Goal: Check status: Check status

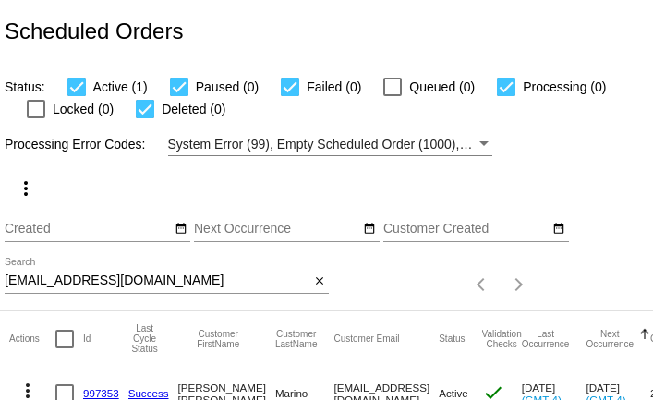
click at [115, 279] on input "[EMAIL_ADDRESS][DOMAIN_NAME]" at bounding box center [157, 280] width 305 height 15
paste input "[EMAIL_ADDRESS][DOMAIN_NAME]"
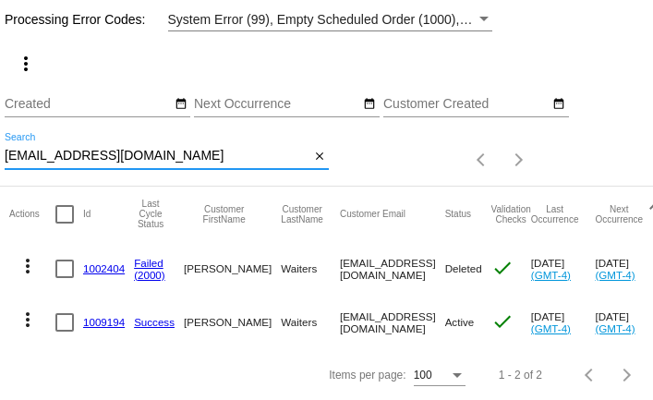
scroll to position [124, 0]
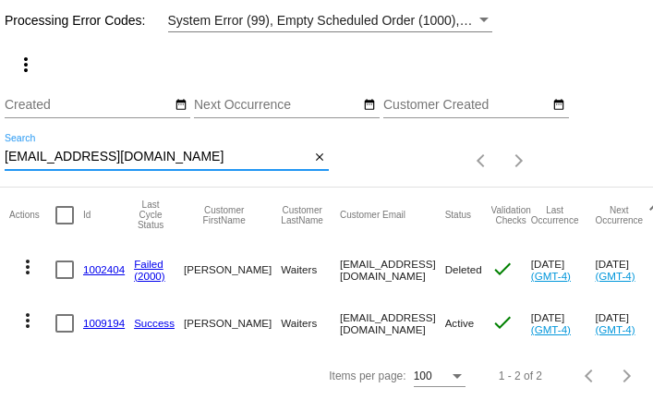
type input "[EMAIL_ADDRESS][DOMAIN_NAME]"
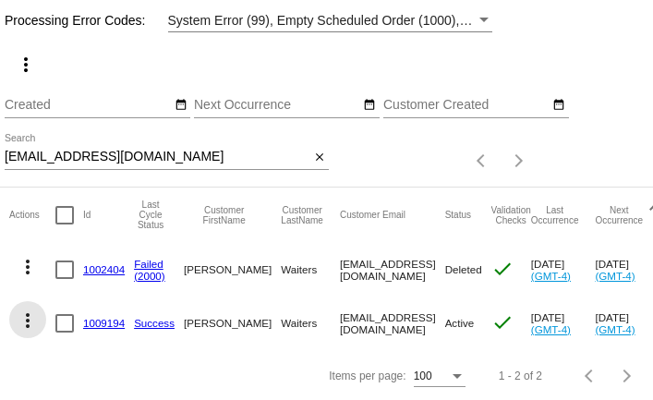
click at [25, 319] on mat-icon "more_vert" at bounding box center [28, 321] width 22 height 22
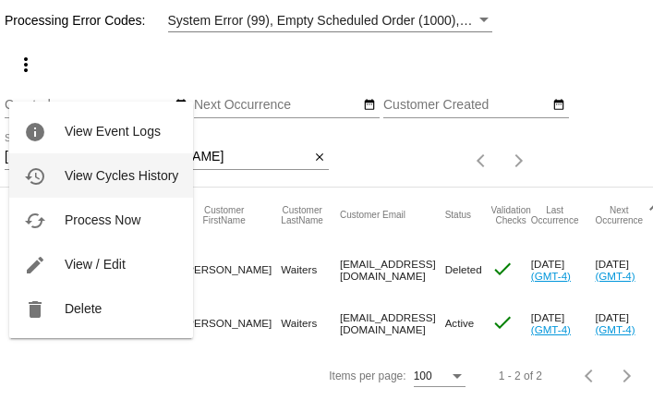
click at [60, 180] on button "history View Cycles History" at bounding box center [101, 175] width 184 height 44
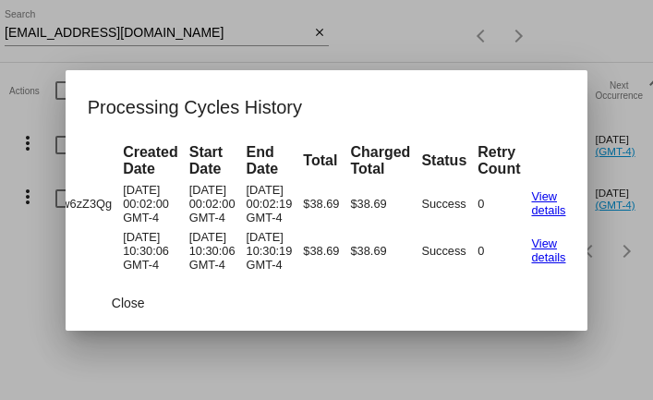
scroll to position [0, 225]
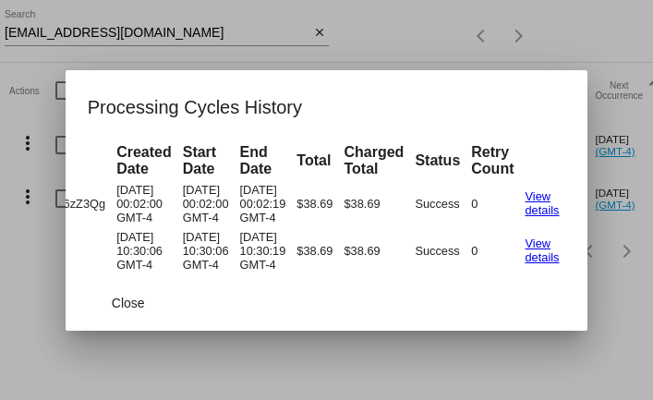
click at [17, 104] on div at bounding box center [326, 200] width 653 height 400
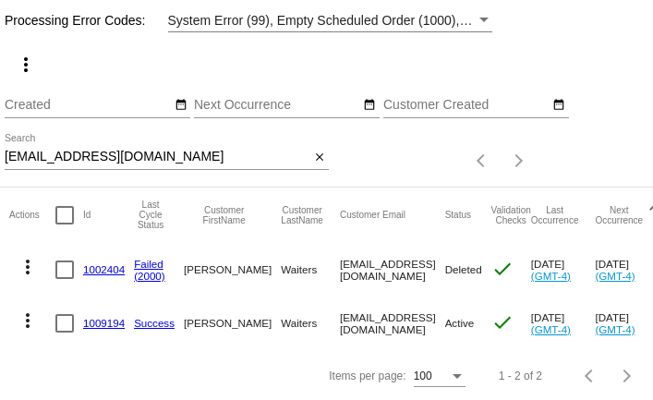
click at [26, 316] on mat-icon "more_vert" at bounding box center [28, 321] width 22 height 22
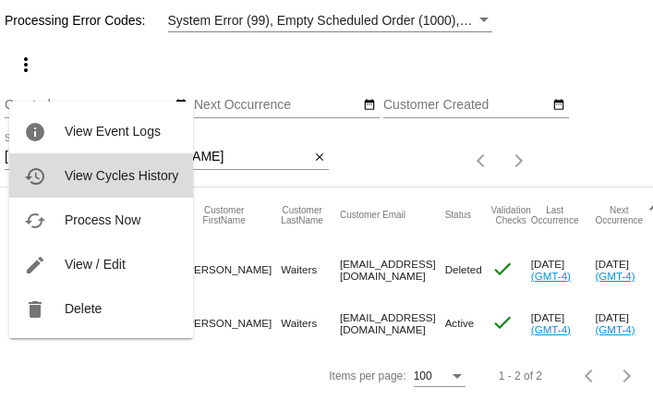
click at [79, 189] on button "history View Cycles History" at bounding box center [101, 175] width 184 height 44
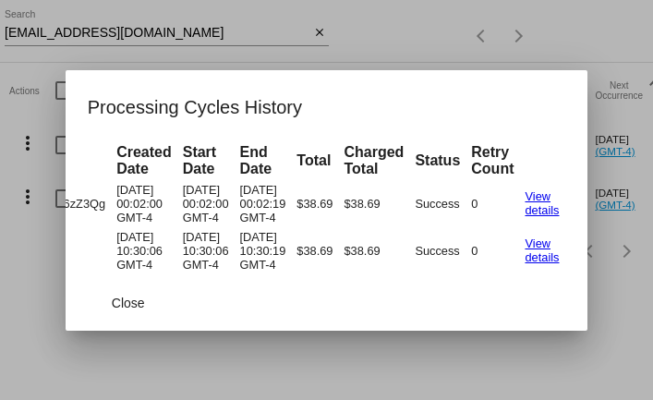
click at [37, 263] on div at bounding box center [326, 200] width 653 height 400
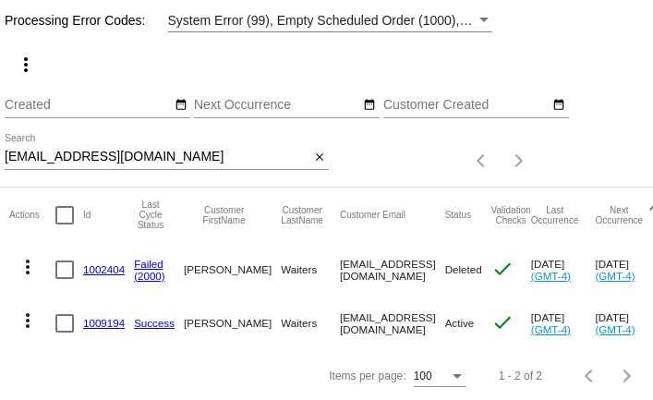
click at [27, 264] on mat-icon "more_vert" at bounding box center [28, 267] width 22 height 22
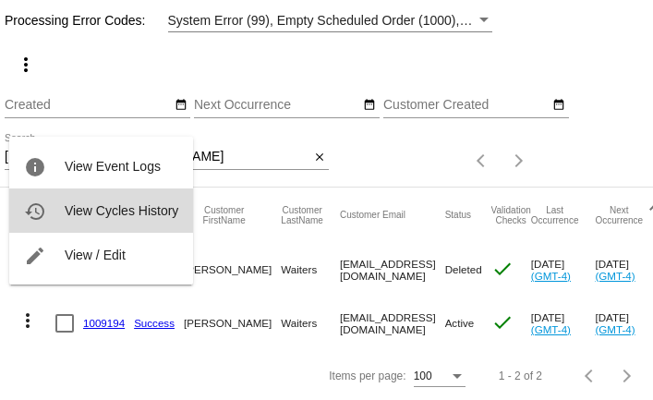
click at [67, 204] on span "View Cycles History" at bounding box center [122, 210] width 114 height 15
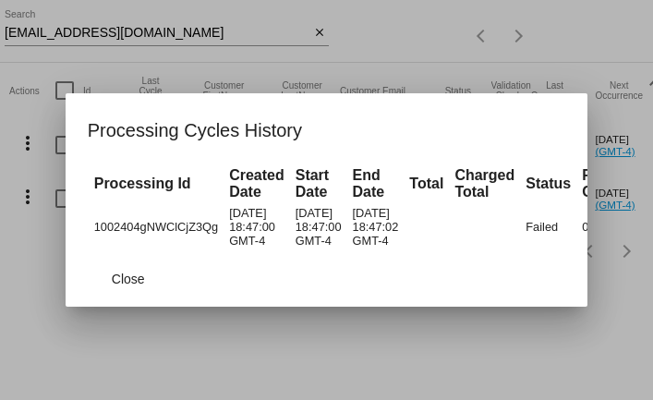
scroll to position [0, 143]
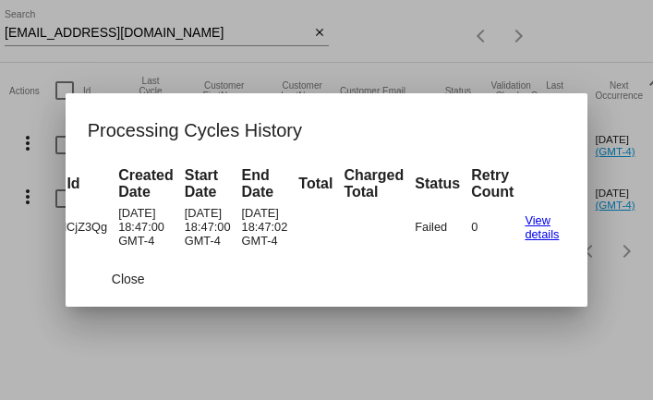
click at [10, 241] on div at bounding box center [326, 200] width 653 height 400
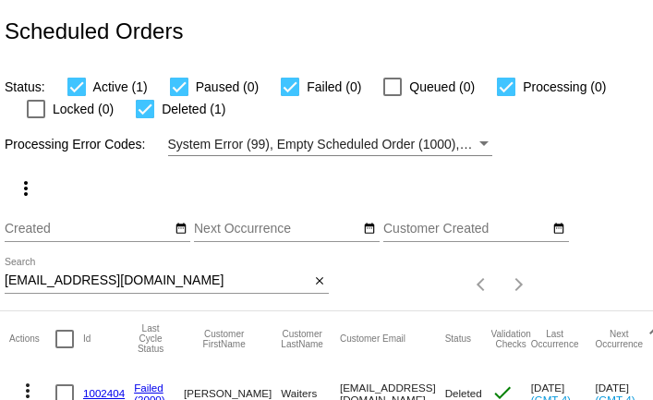
click at [179, 278] on input "[EMAIL_ADDRESS][DOMAIN_NAME]" at bounding box center [157, 280] width 305 height 15
paste input "amara.lynn.sheldon@gmail"
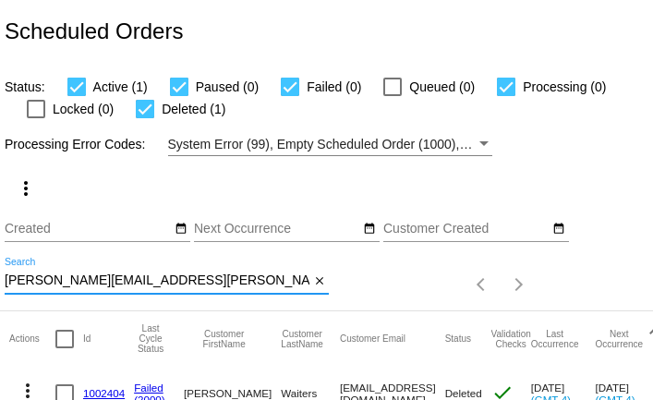
type input "tamara.lynn.sheldon@gmail.com"
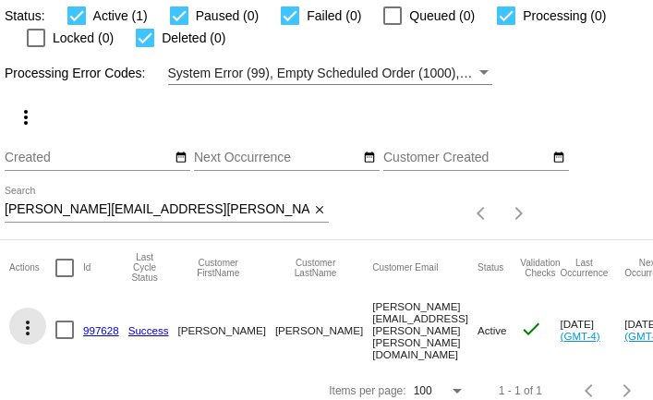
click at [25, 322] on mat-icon "more_vert" at bounding box center [28, 328] width 22 height 22
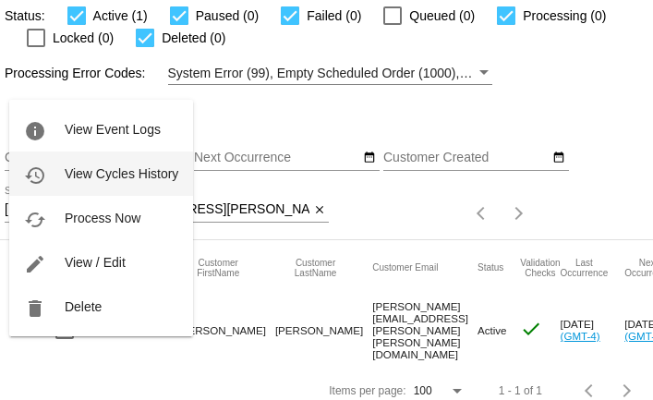
click at [81, 166] on span "View Cycles History" at bounding box center [122, 173] width 114 height 15
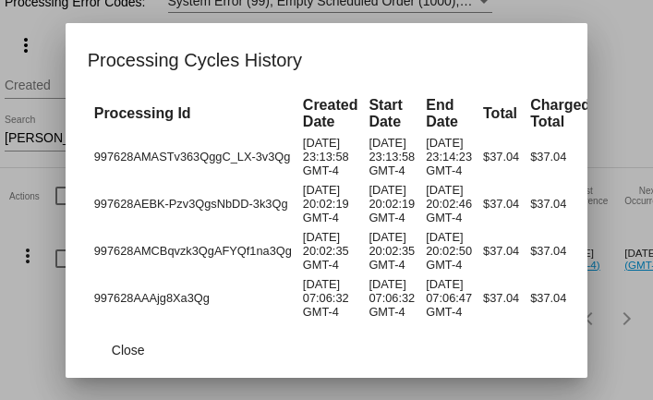
scroll to position [0, 219]
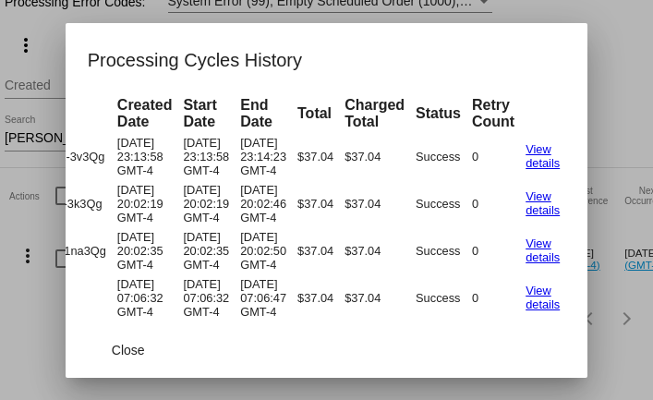
click at [209, 175] on td "09/19/2025 23:13:58 GMT-4" at bounding box center [205, 156] width 55 height 45
click at [124, 347] on span "Close" at bounding box center [128, 350] width 33 height 15
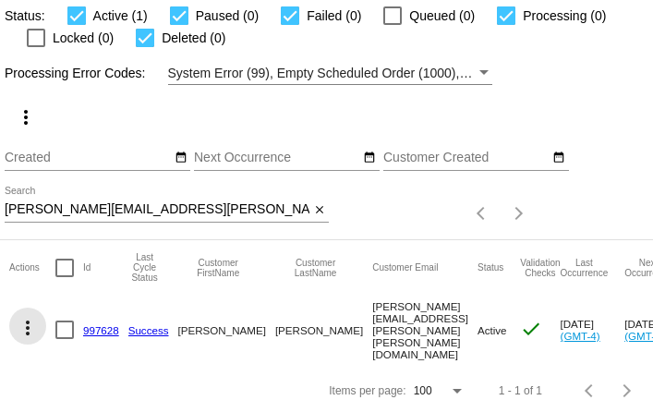
click at [28, 317] on mat-icon "more_vert" at bounding box center [28, 328] width 22 height 22
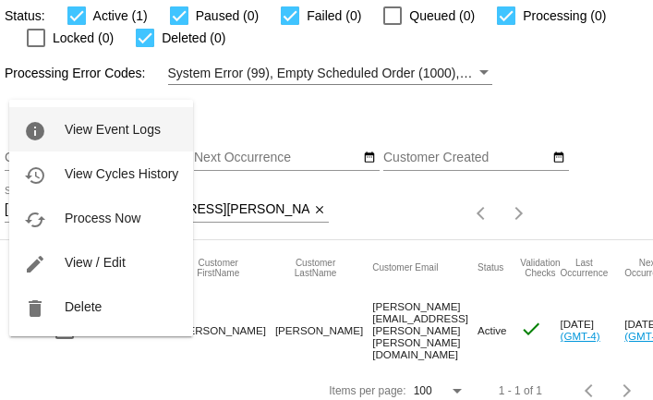
click at [82, 126] on span "View Event Logs" at bounding box center [113, 129] width 96 height 15
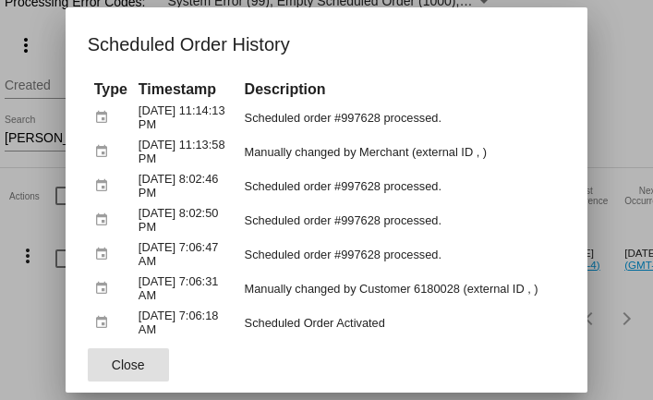
click at [115, 361] on span "Close" at bounding box center [128, 365] width 33 height 15
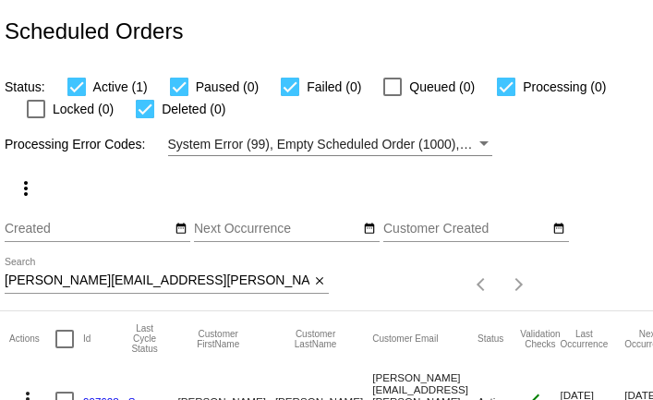
click at [139, 280] on input "tamara.lynn.sheldon@gmail.com" at bounding box center [157, 280] width 305 height 15
paste input "vselanteva@hot"
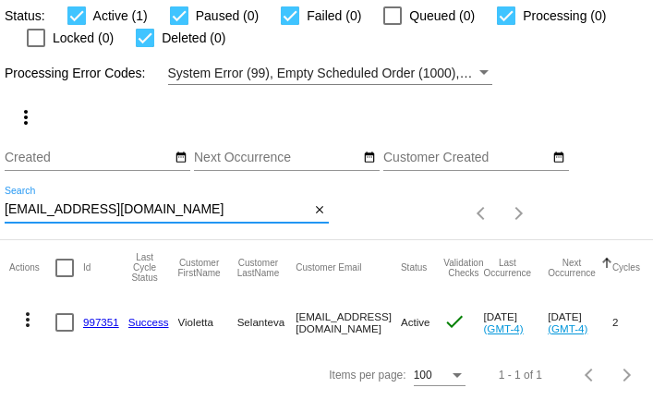
click at [25, 323] on mat-icon "more_vert" at bounding box center [28, 320] width 22 height 22
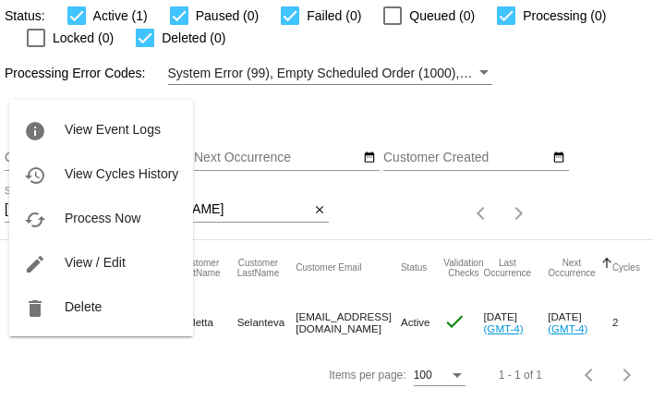
click at [83, 346] on div at bounding box center [326, 200] width 653 height 400
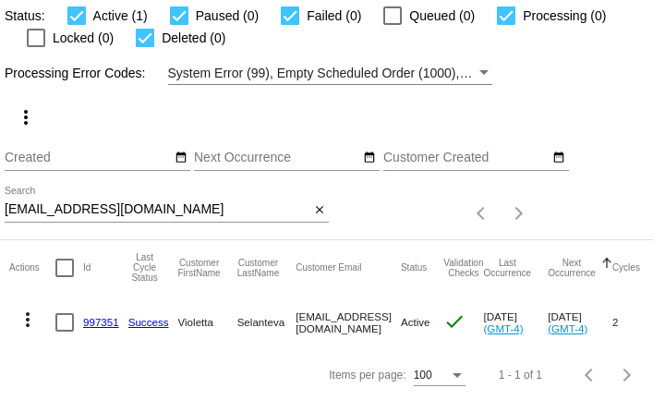
click at [102, 211] on input "vselanteva@hotmail.com" at bounding box center [157, 209] width 305 height 15
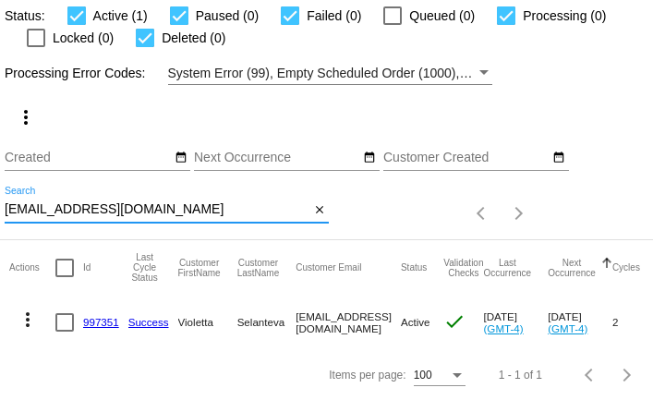
click at [102, 211] on input "vselanteva@hotmail.com" at bounding box center [157, 209] width 305 height 15
paste input "conniecurry"
type input "conniecurry@hotmail.com"
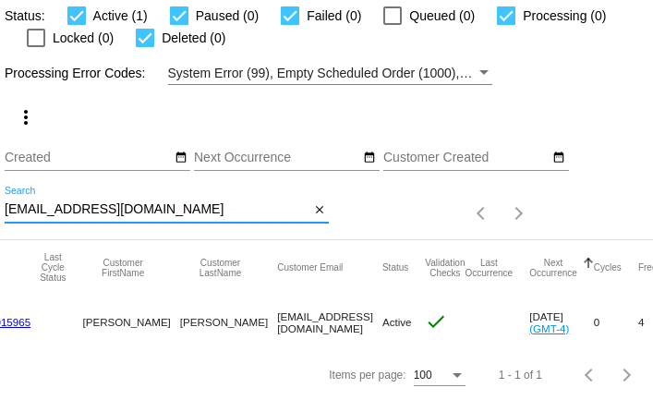
scroll to position [0, 134]
